Goal: Transaction & Acquisition: Purchase product/service

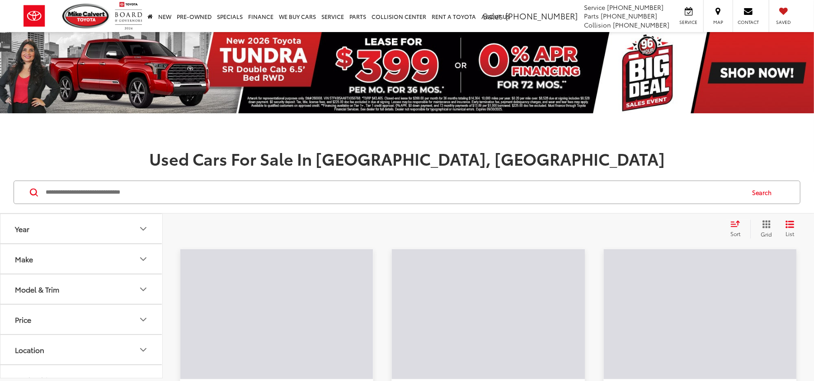
click at [127, 185] on input "Search by Make, Model, or Keyword" at bounding box center [394, 193] width 699 height 22
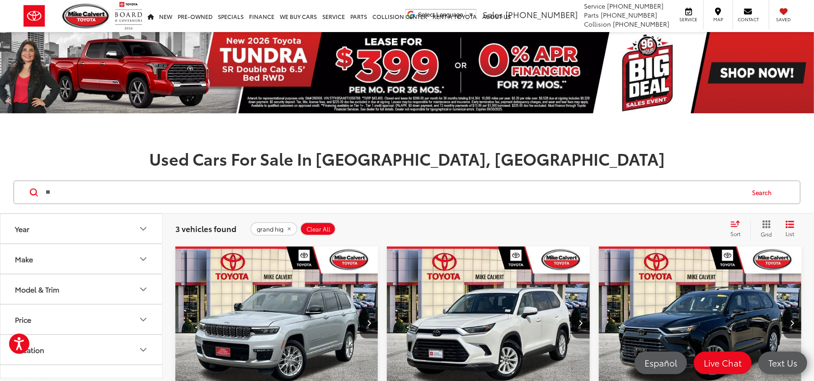
type input "*"
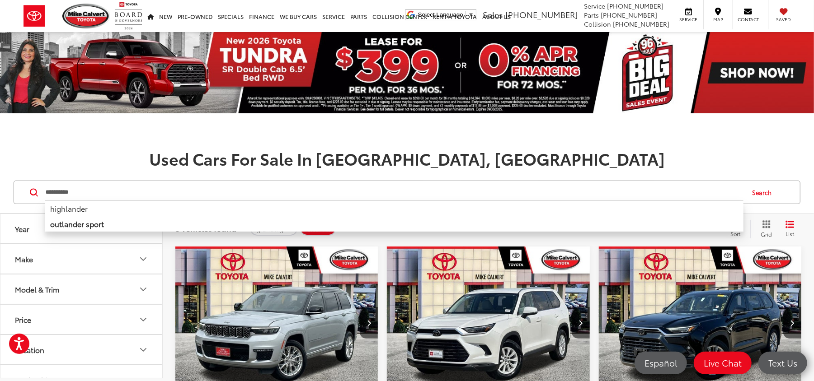
type input "**********"
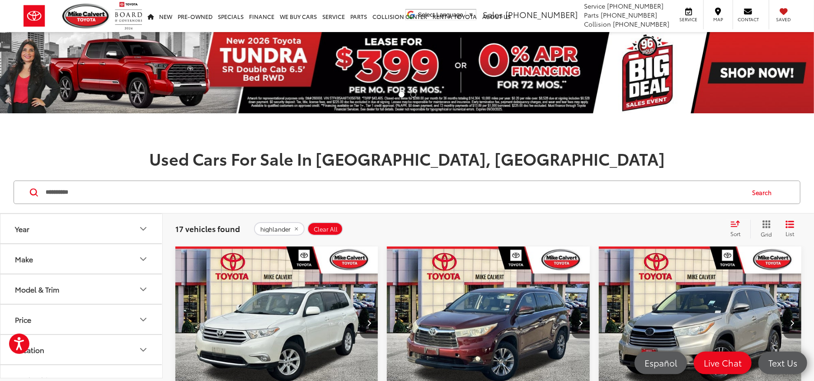
drag, startPoint x: 105, startPoint y: 194, endPoint x: 28, endPoint y: 199, distance: 77.5
click at [28, 199] on div "**********" at bounding box center [407, 192] width 787 height 23
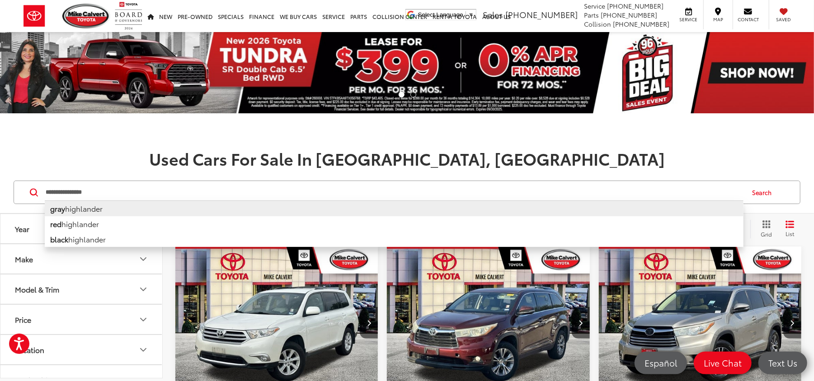
type input "**********"
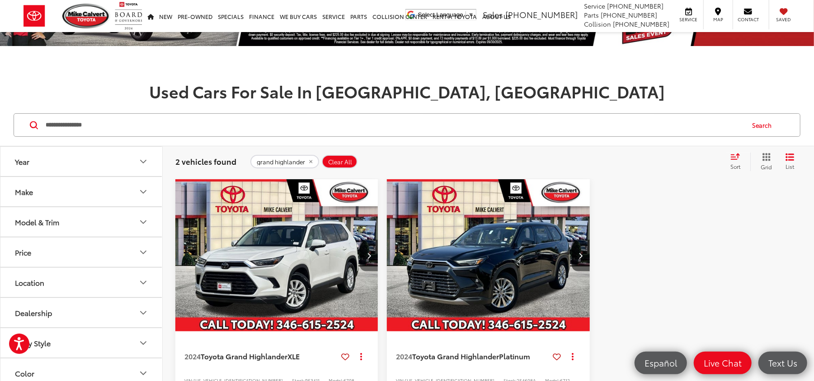
scroll to position [120, 0]
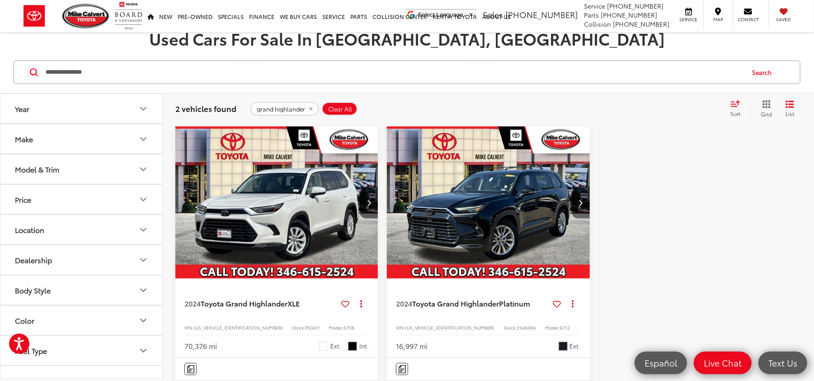
click at [581, 209] on button "Next image" at bounding box center [581, 203] width 18 height 32
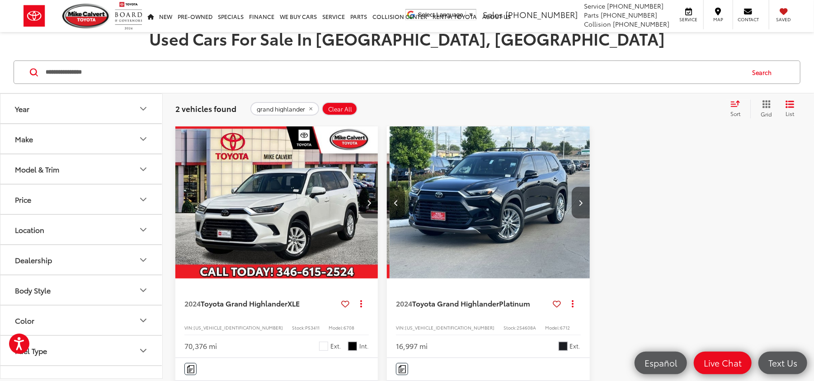
click at [579, 208] on button "Next image" at bounding box center [581, 203] width 18 height 32
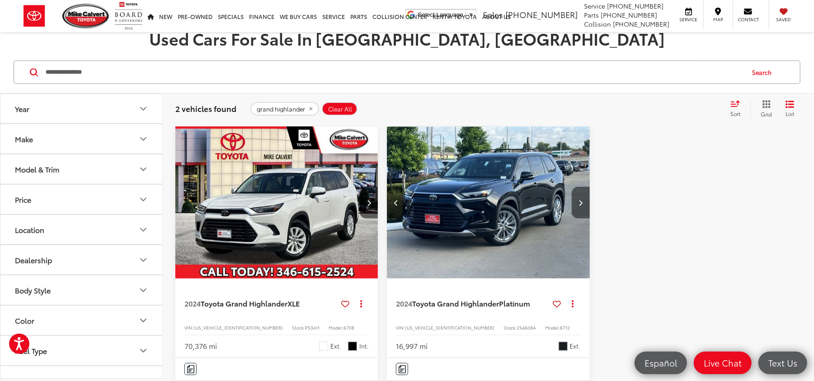
click at [579, 207] on button "Next image" at bounding box center [581, 203] width 18 height 32
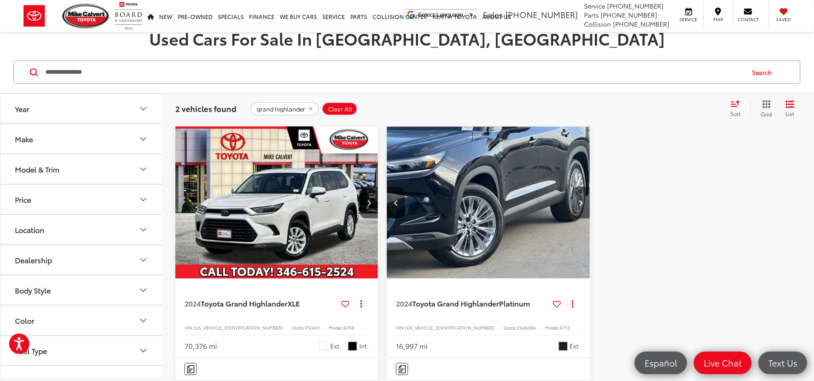
click at [579, 207] on button "Next image" at bounding box center [581, 203] width 18 height 32
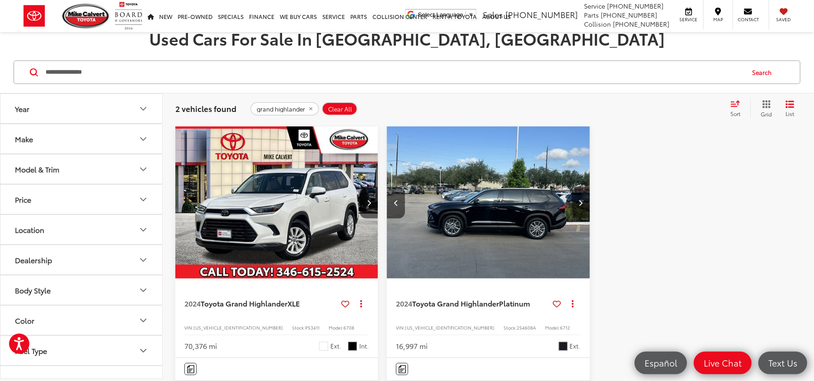
click at [579, 207] on button "Next image" at bounding box center [581, 203] width 18 height 32
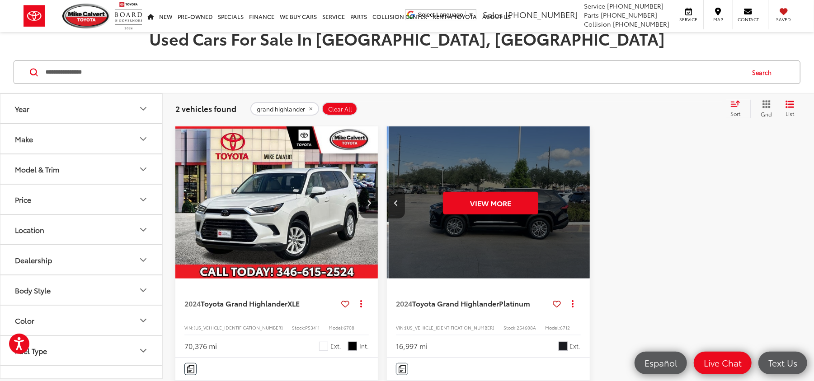
scroll to position [0, 1020]
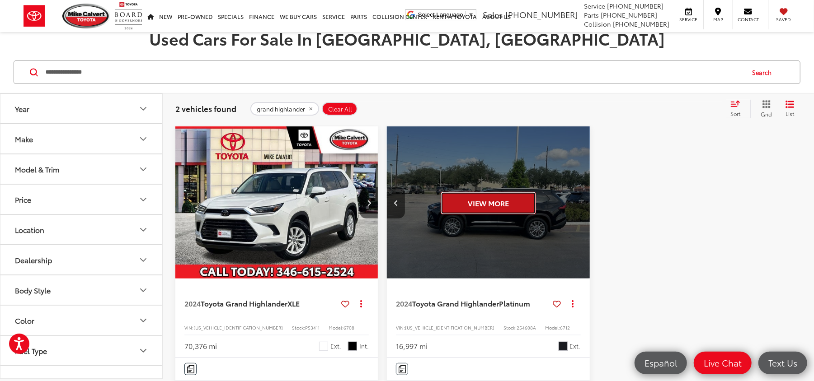
click at [512, 203] on button "View More" at bounding box center [488, 203] width 95 height 23
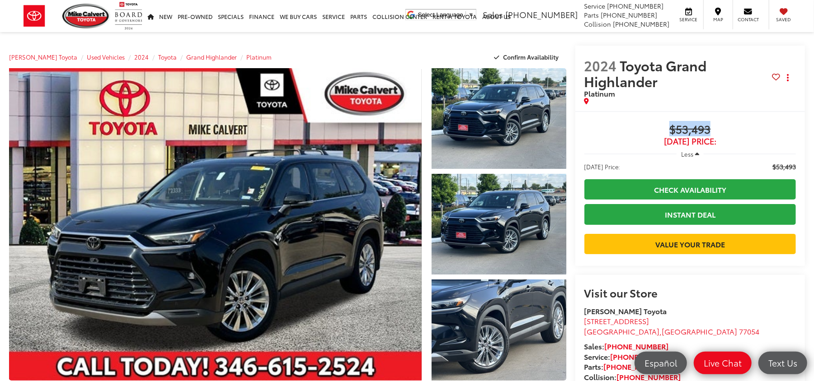
drag, startPoint x: 757, startPoint y: 127, endPoint x: 645, endPoint y: 116, distance: 112.6
click at [645, 116] on div "Buy $53,493 [DATE] Price: Less [DATE] Price: $53,493 Check Availability Instant…" at bounding box center [690, 188] width 230 height 155
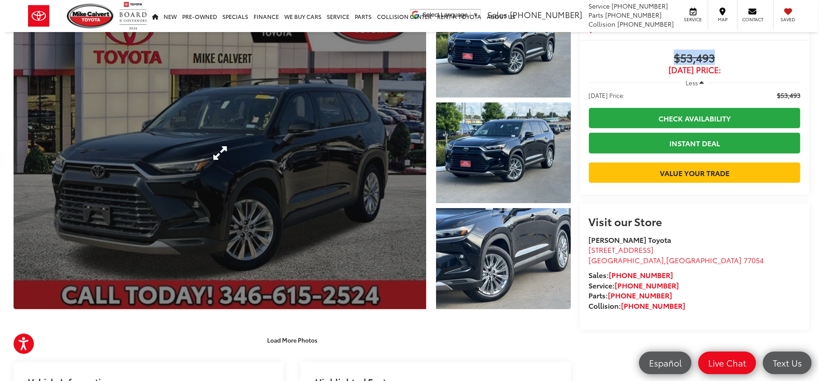
scroll to position [120, 0]
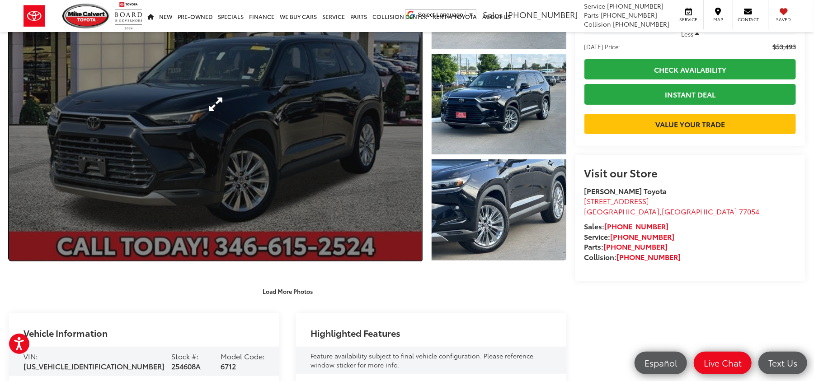
click at [210, 107] on link "Expand Photo 0" at bounding box center [215, 104] width 413 height 313
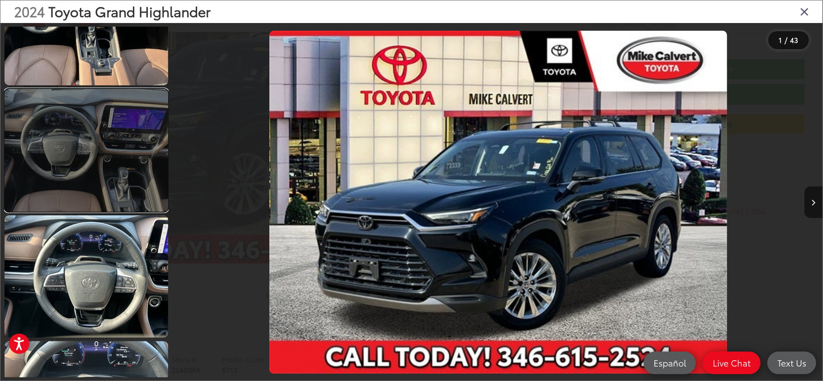
click at [120, 178] on link at bounding box center [87, 150] width 164 height 122
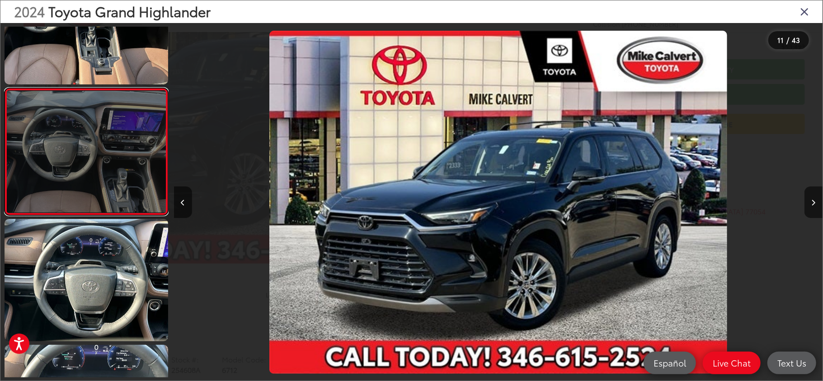
scroll to position [1177, 0]
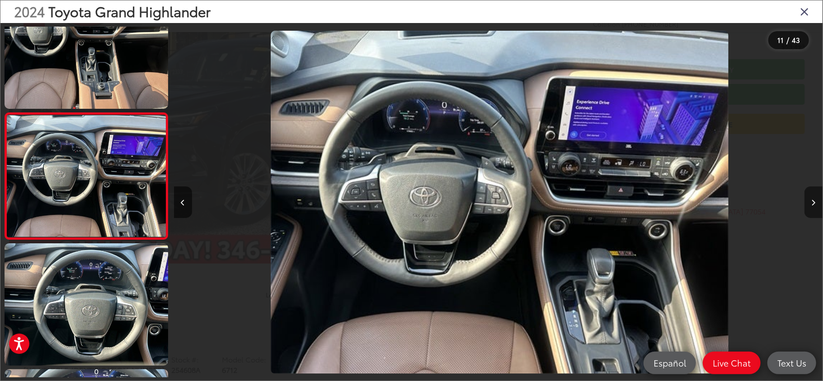
click at [812, 197] on button "Next image" at bounding box center [813, 203] width 18 height 32
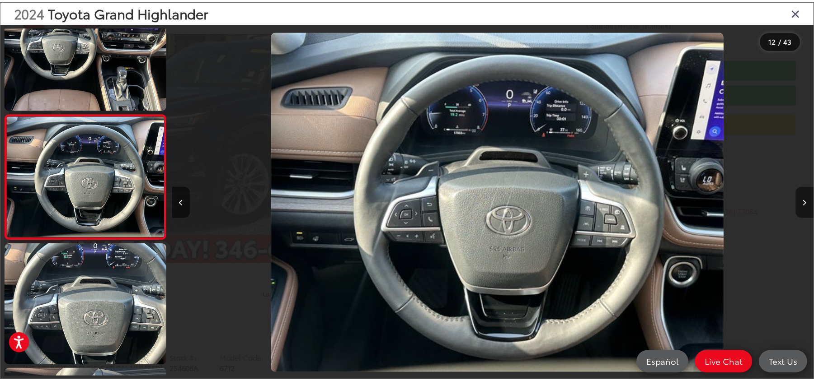
scroll to position [0, 7132]
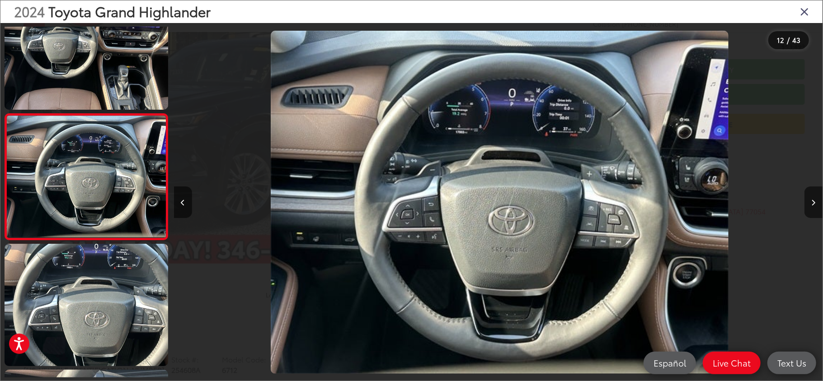
click at [805, 9] on icon "Close gallery" at bounding box center [804, 11] width 9 height 12
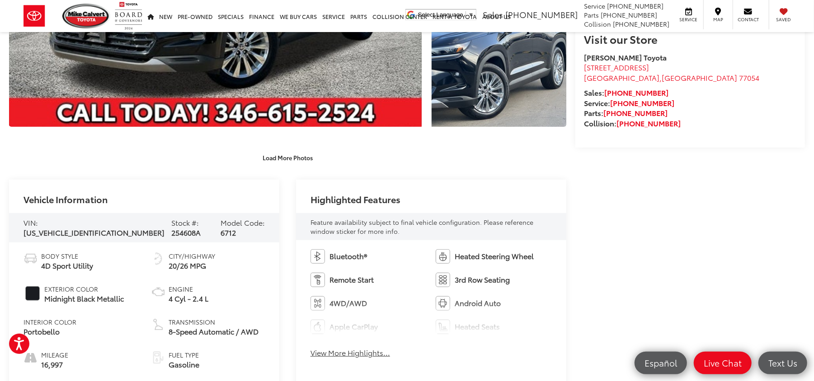
scroll to position [361, 0]
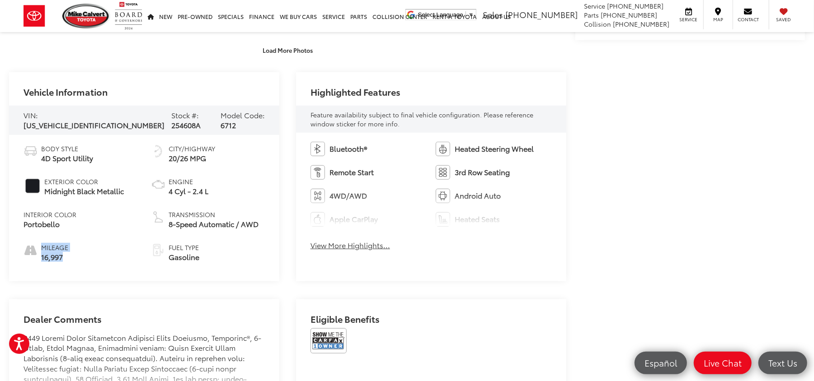
drag, startPoint x: 69, startPoint y: 262, endPoint x: 14, endPoint y: 263, distance: 54.7
click at [14, 263] on div "Body Style 4D Sport Utility Exterior Color Midnight Black Metallic Interior Col…" at bounding box center [144, 208] width 270 height 146
click at [122, 258] on li "Mileage 16,997" at bounding box center [80, 252] width 114 height 19
click at [131, 239] on ul "Body Style 4D Sport Utility Exterior Color Midnight Black Metallic Interior Col…" at bounding box center [143, 203] width 241 height 118
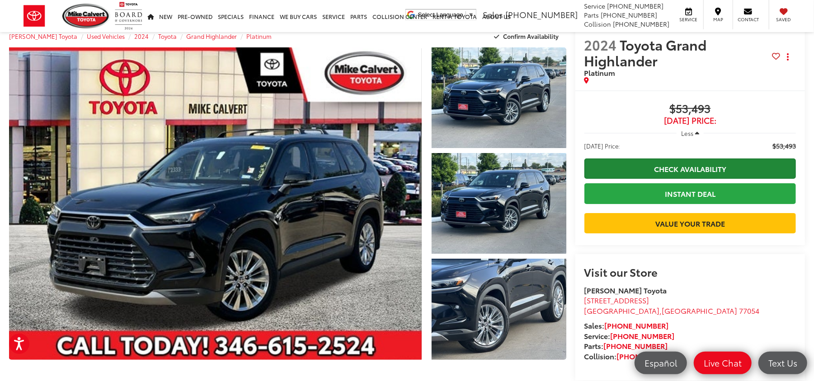
scroll to position [0, 0]
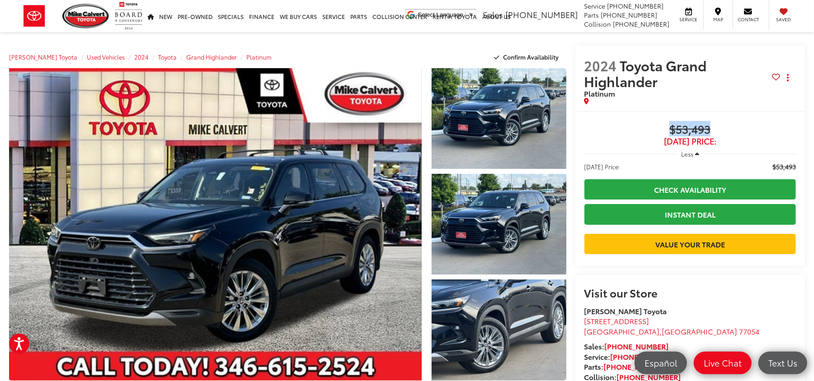
drag, startPoint x: 731, startPoint y: 126, endPoint x: 664, endPoint y: 129, distance: 67.0
click at [664, 129] on span "$53,493" at bounding box center [689, 130] width 211 height 14
click at [729, 100] on div at bounding box center [678, 101] width 188 height 6
